Goal: Task Accomplishment & Management: Manage account settings

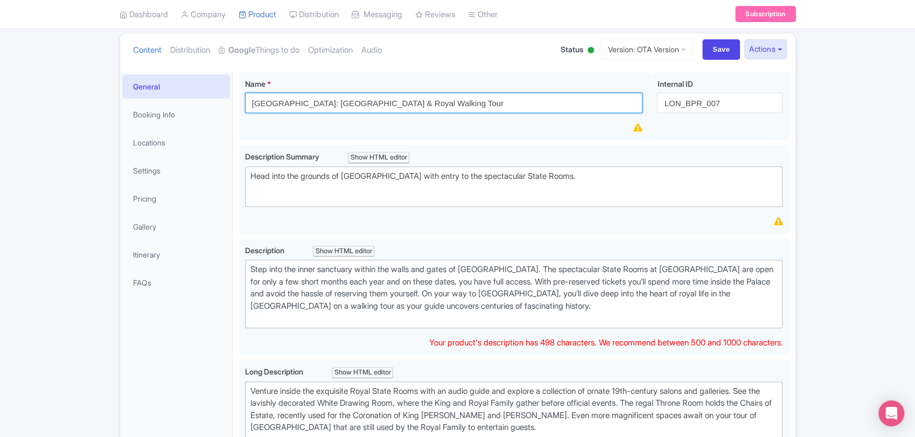
click at [488, 103] on input "[GEOGRAPHIC_DATA]: [GEOGRAPHIC_DATA] & Royal Walking Tour" at bounding box center [444, 103] width 398 height 20
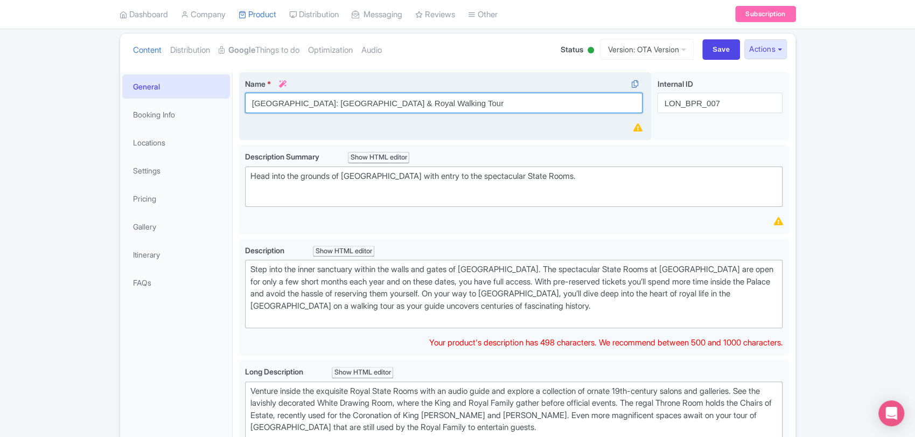
drag, startPoint x: 0, startPoint y: 0, endPoint x: 488, endPoint y: 103, distance: 499.0
click at [488, 103] on input "[GEOGRAPHIC_DATA]: [GEOGRAPHIC_DATA] & Royal Walking Tour" at bounding box center [444, 103] width 398 height 20
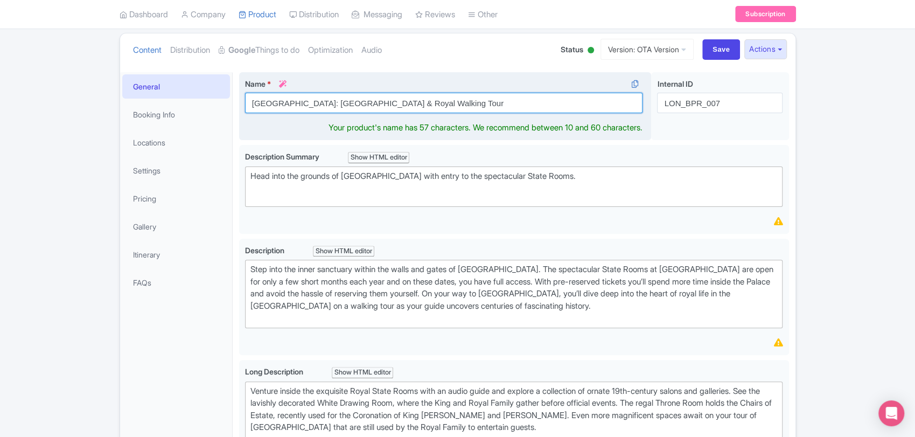
click at [488, 103] on input "[GEOGRAPHIC_DATA]: [GEOGRAPHIC_DATA] & Royal Walking Tour" at bounding box center [444, 103] width 398 height 20
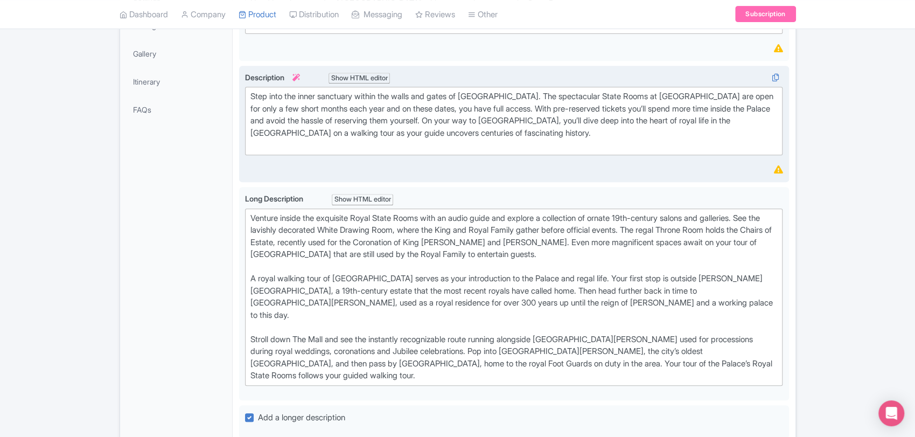
scroll to position [290, 0]
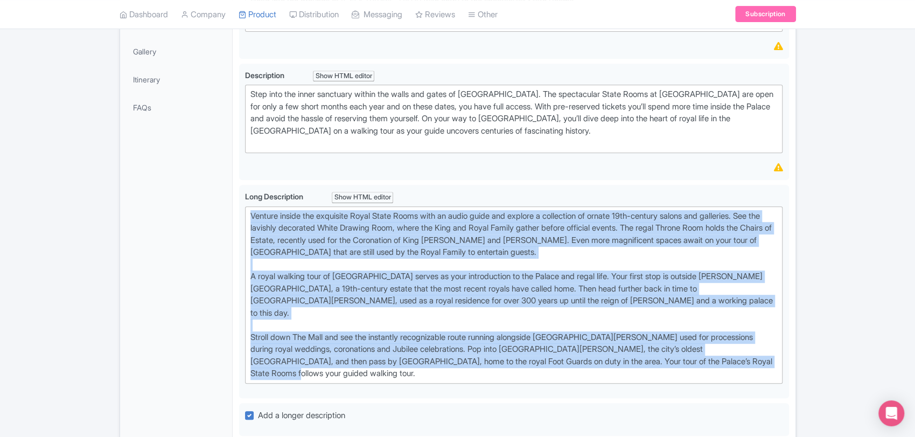
drag, startPoint x: 775, startPoint y: 350, endPoint x: 206, endPoint y: 209, distance: 586.6
click at [206, 209] on div "General Booking Info Locations Settings Pricing Gallery Itinerary FAQs [GEOGRAP…" at bounding box center [457, 357] width 675 height 933
type trix-editor "<lor>Ipsumdo sitame con adipiscin Elits Doeiu Tempo inci ut labor etdol mag ali…"
copy div "Loremip dolors ame consectet Adipi Elits Doeiu temp in utlab etdol mag aliquae …"
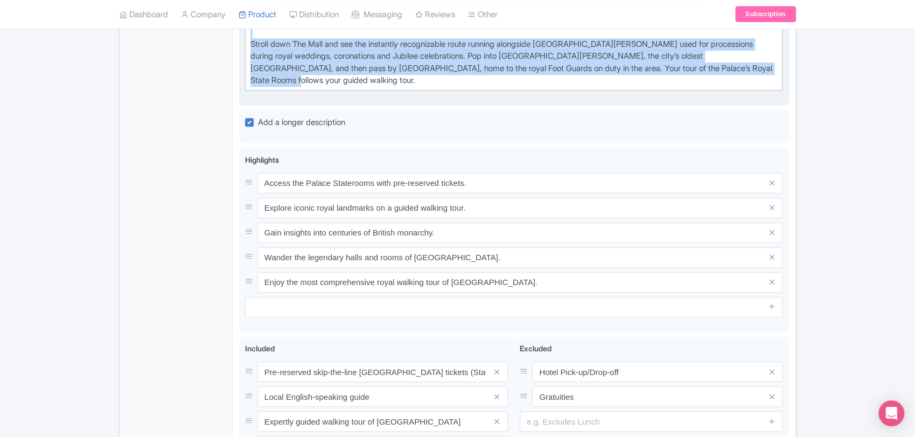
scroll to position [610, 0]
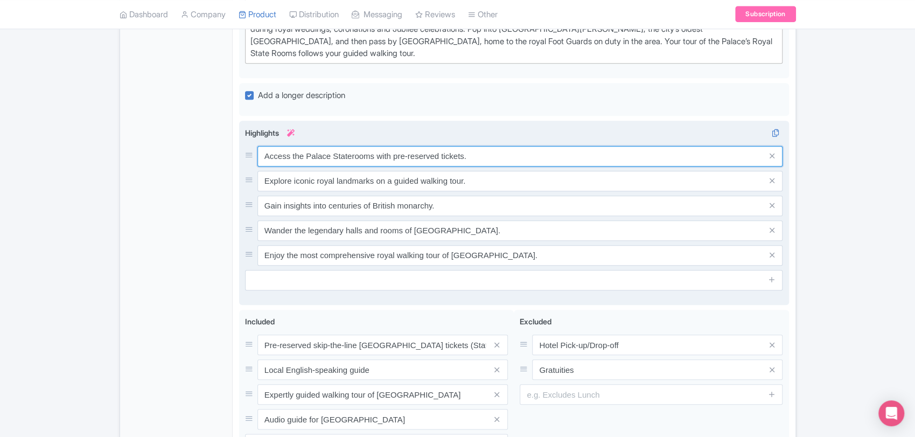
click at [449, 146] on input "Access the Palace Staterooms with pre-reserved tickets." at bounding box center [519, 156] width 525 height 20
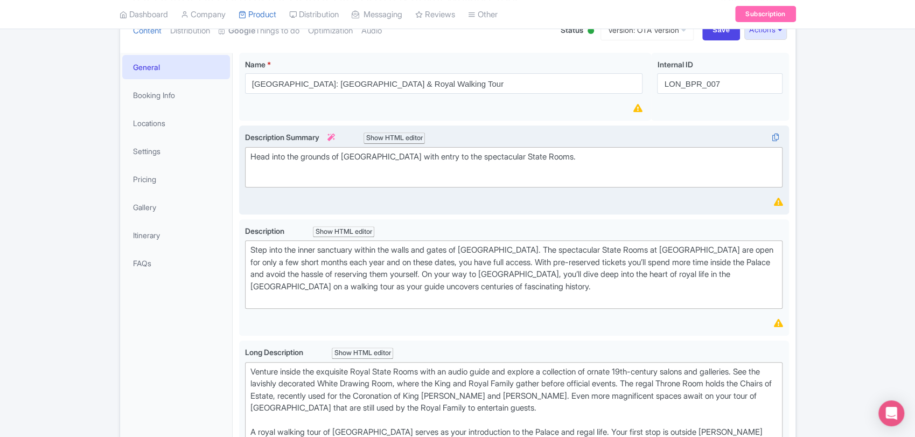
scroll to position [0, 0]
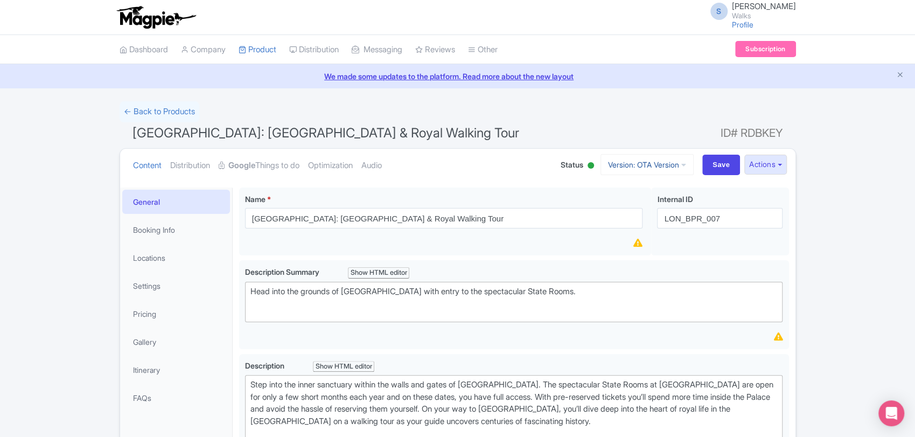
click at [672, 166] on link "Version: OTA Version" at bounding box center [646, 164] width 93 height 21
click at [160, 107] on link "← Back to Products" at bounding box center [159, 111] width 80 height 21
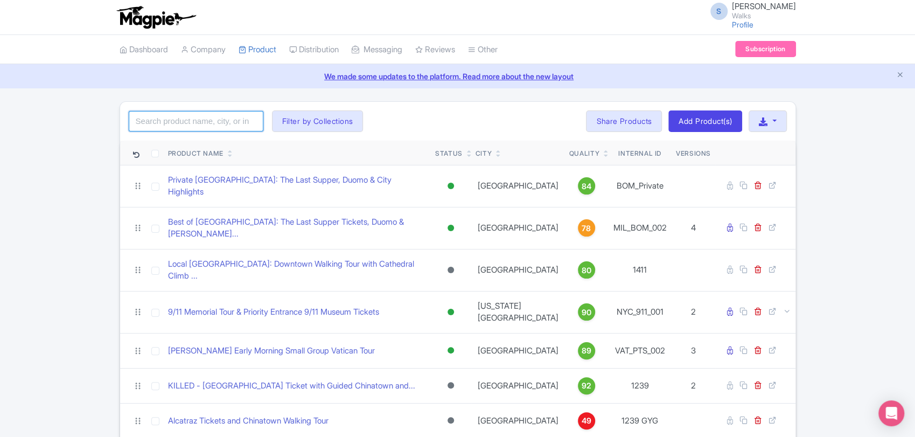
click at [200, 121] on input "search" at bounding box center [196, 121] width 135 height 20
click button "Search" at bounding box center [0, 0] width 0 height 0
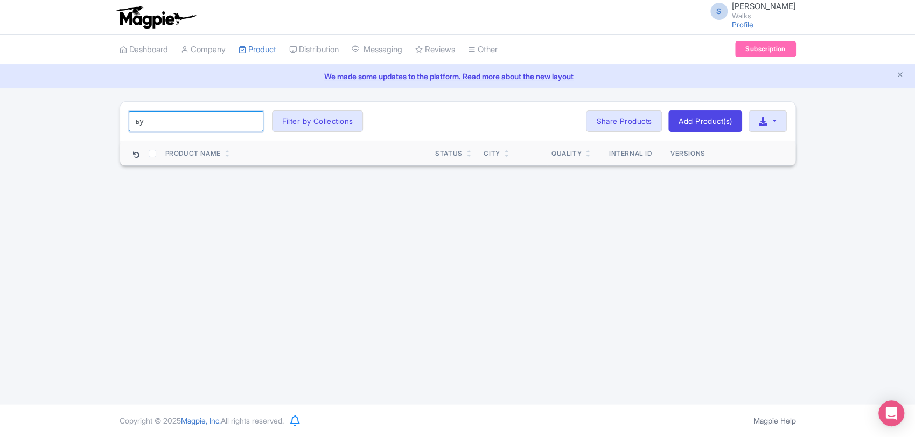
type input "ь"
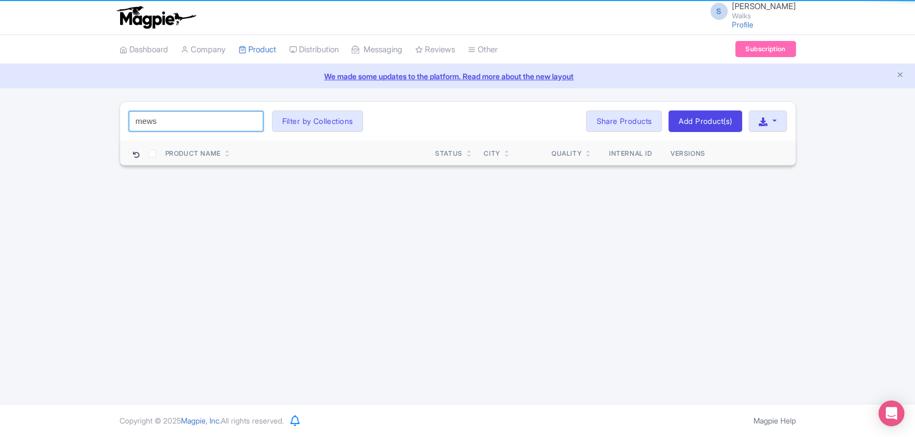
type input "mews"
click button "Search" at bounding box center [0, 0] width 0 height 0
